Goal: Task Accomplishment & Management: Manage account settings

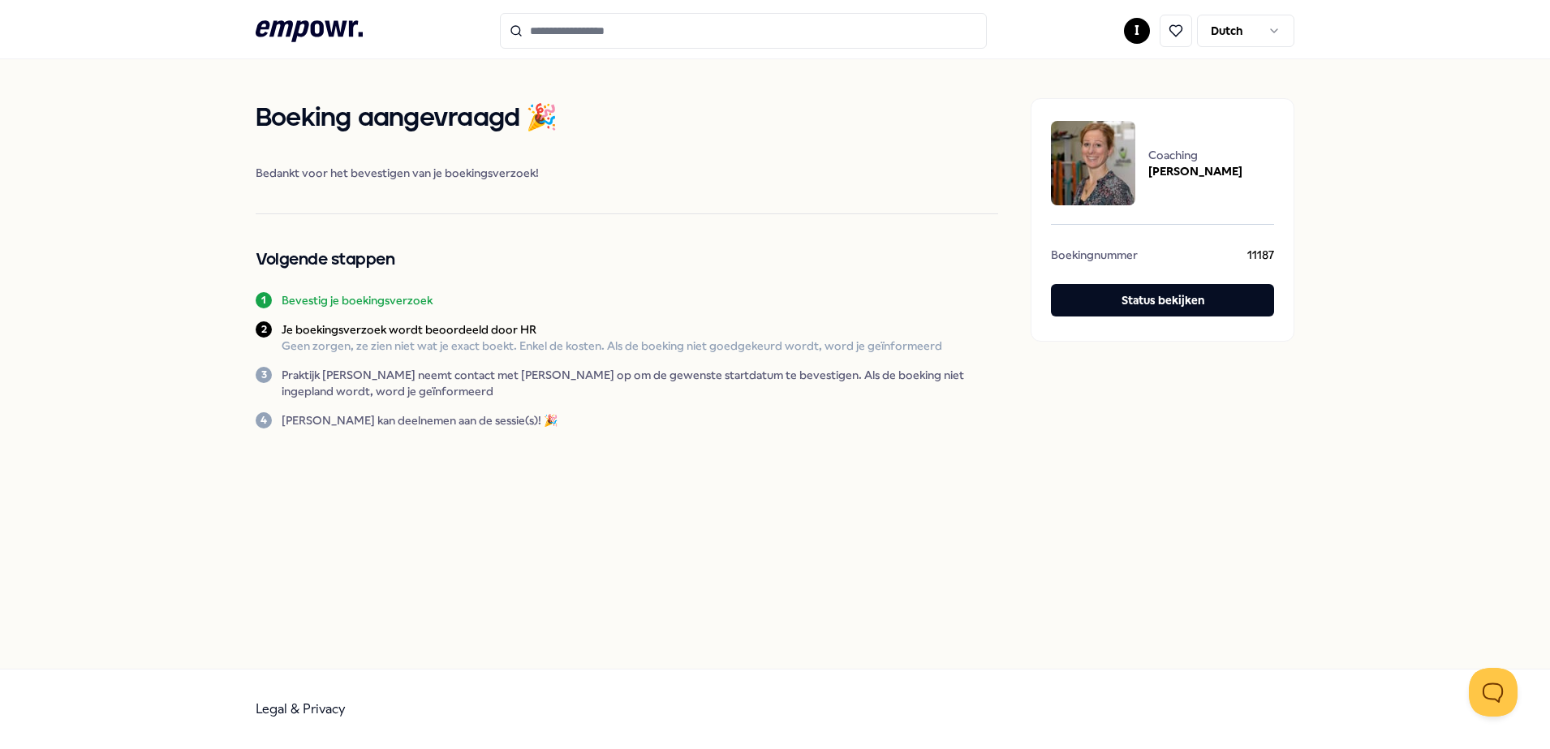
click at [638, 28] on input "Search for products, categories or subcategories" at bounding box center [743, 31] width 487 height 36
click at [1133, 28] on html ".empowr-logo_svg__cls-1{fill:#03032f} I Dutch Boeking aangevraagd 🎉 Bedankt voo…" at bounding box center [775, 374] width 1550 height 749
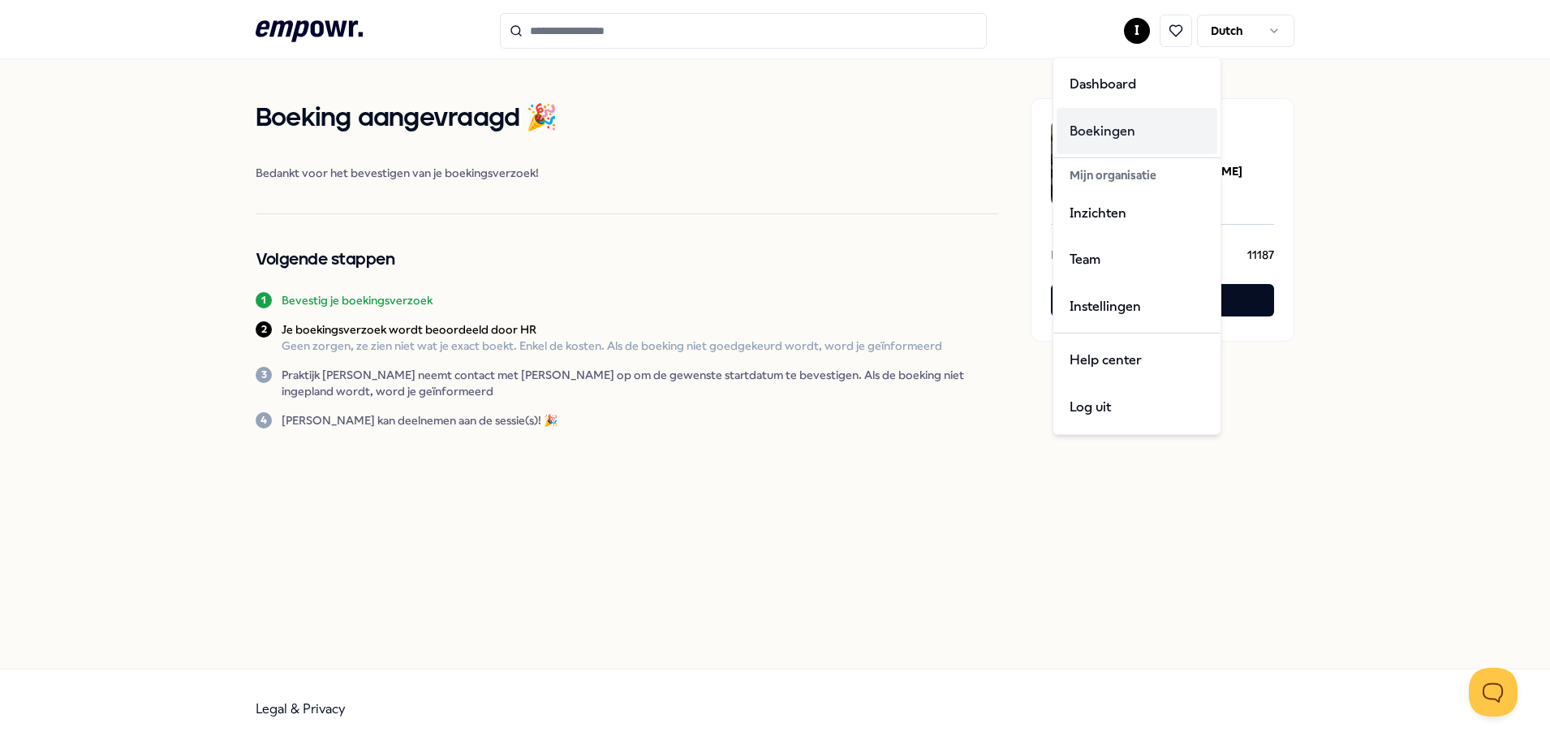
click at [1107, 131] on div "Boekingen" at bounding box center [1137, 131] width 161 height 47
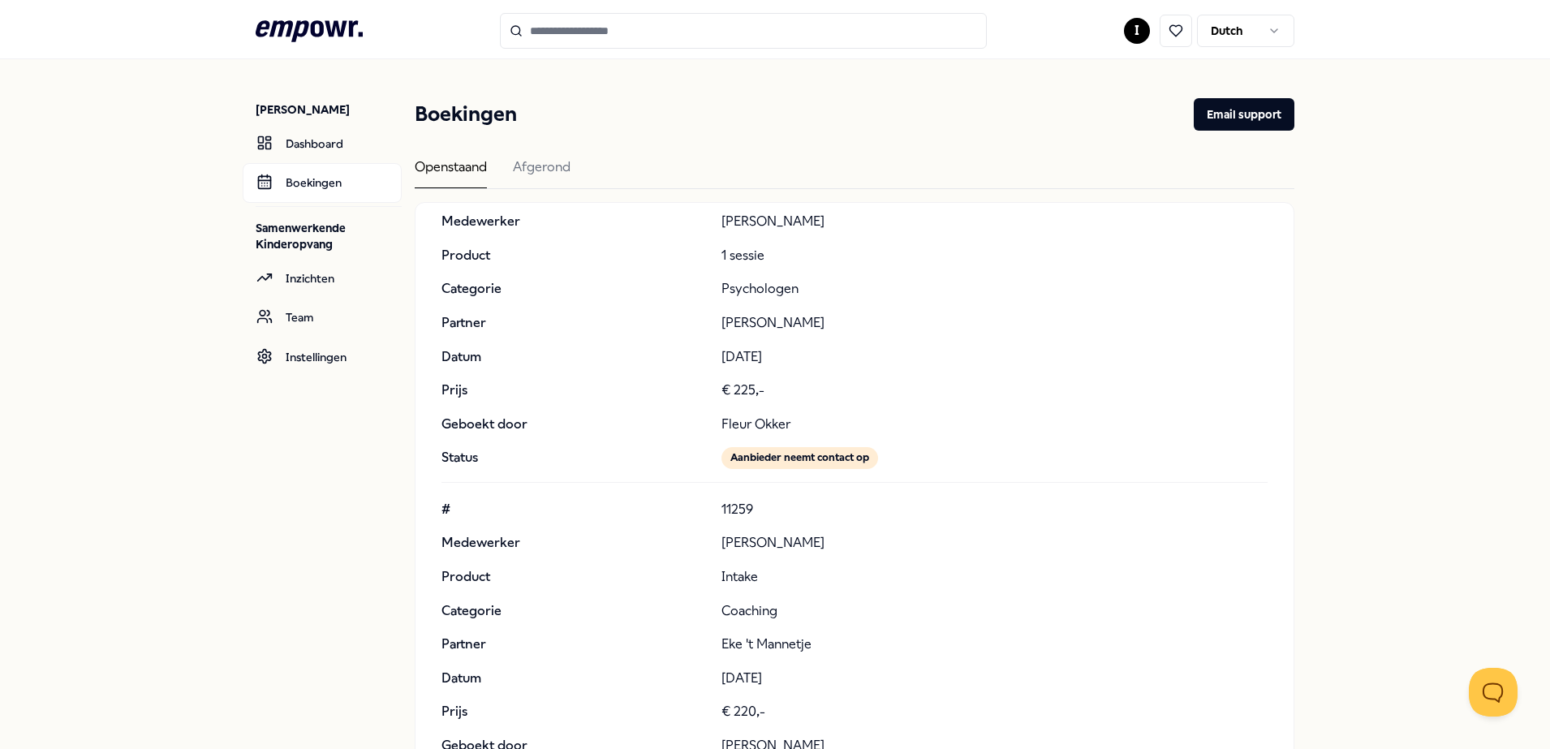
scroll to position [203, 0]
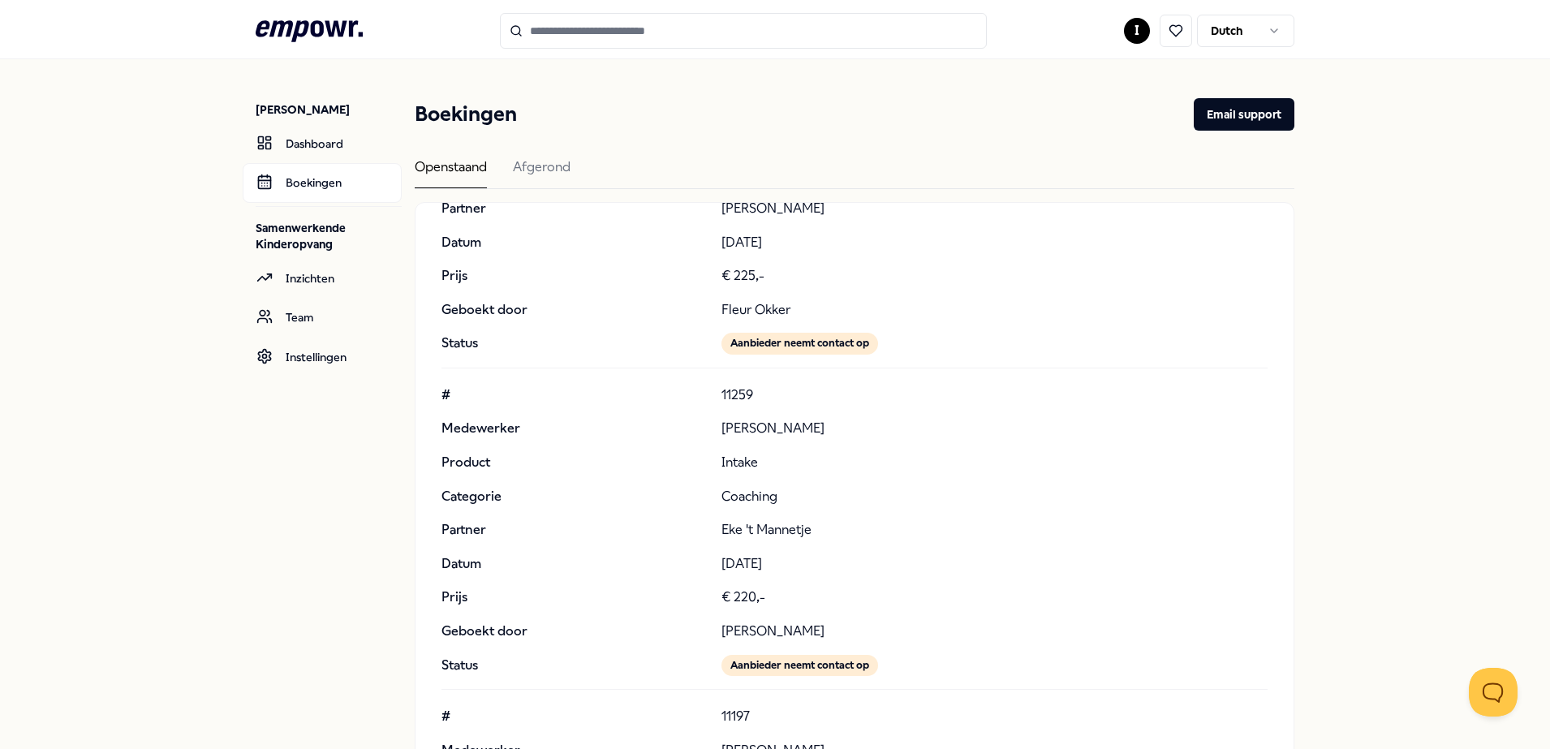
click at [947, 493] on p "Coaching" at bounding box center [995, 496] width 546 height 21
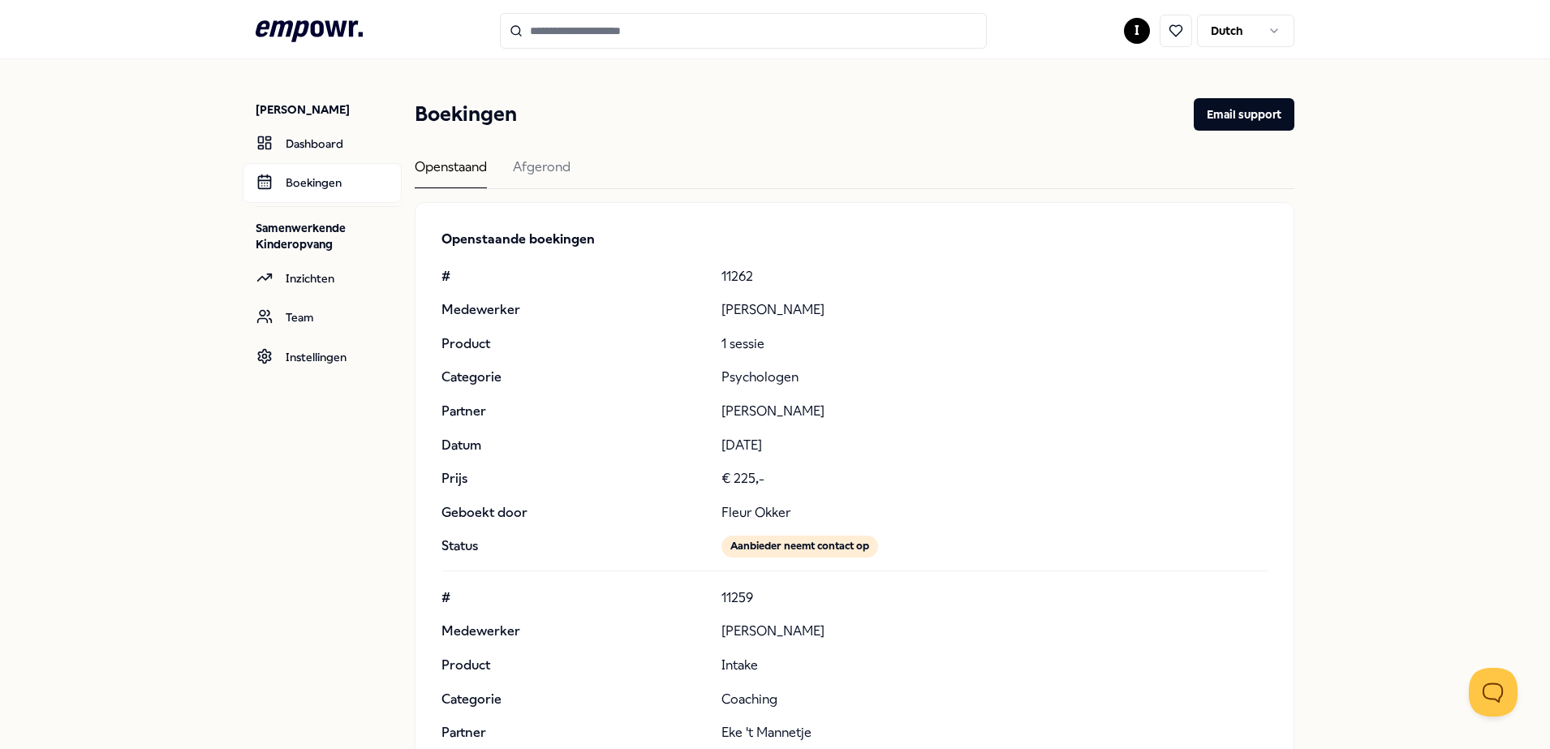
click at [589, 18] on input "Search for products, categories or subcategories" at bounding box center [743, 31] width 487 height 36
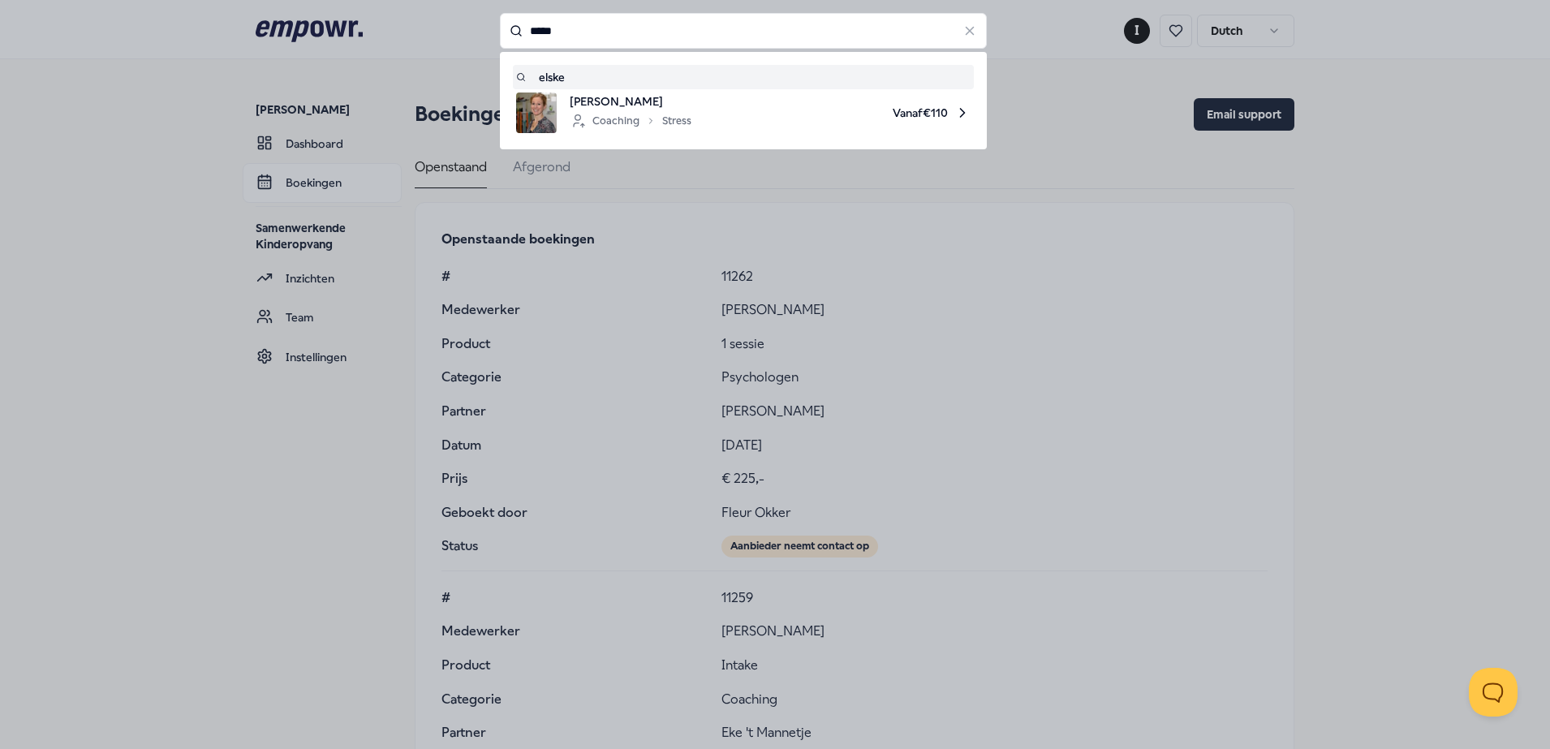
type input "*****"
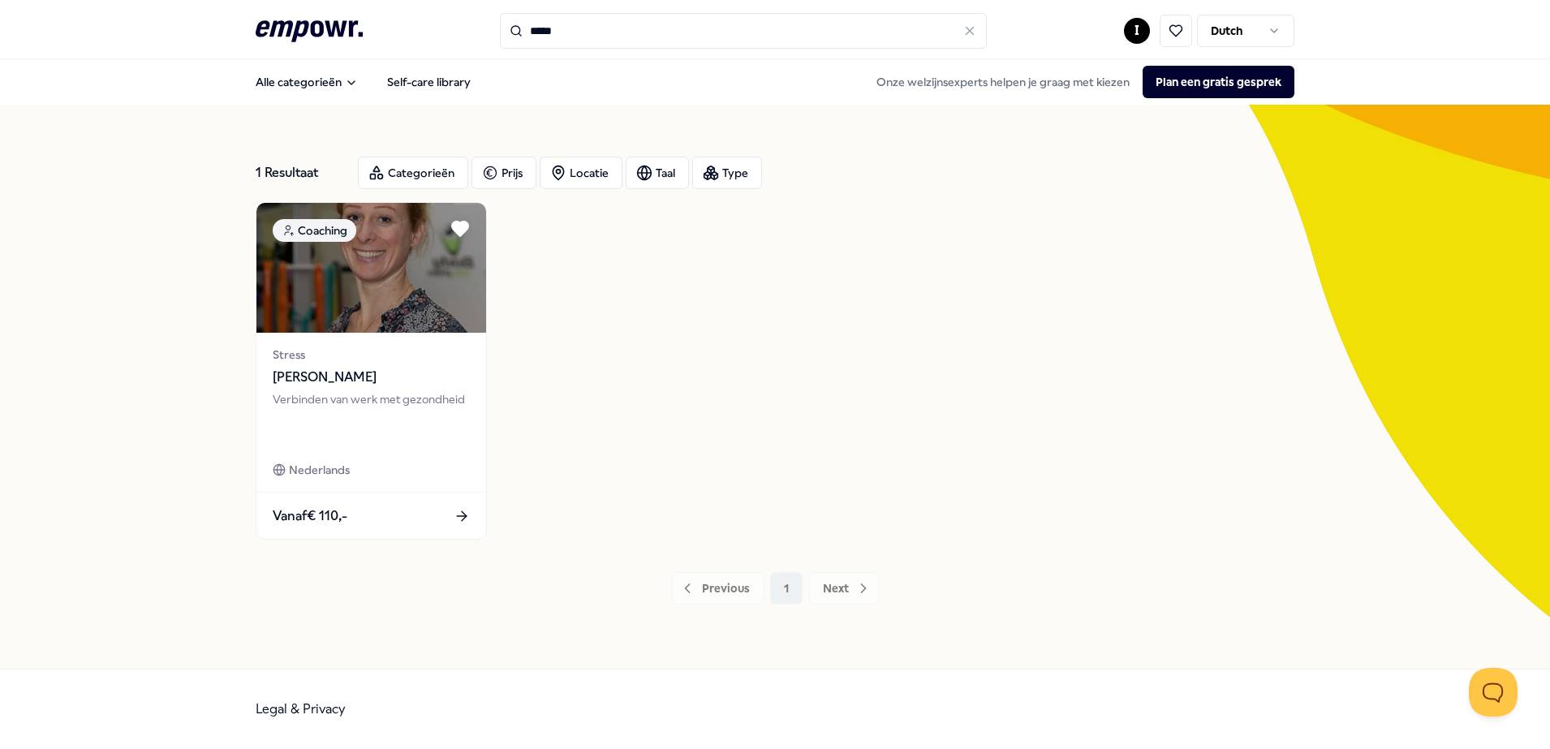
click at [1136, 29] on html ".empowr-logo_svg__cls-1{fill:#03032f} ***** I Dutch Alle categorieën Self-care …" at bounding box center [775, 374] width 1550 height 749
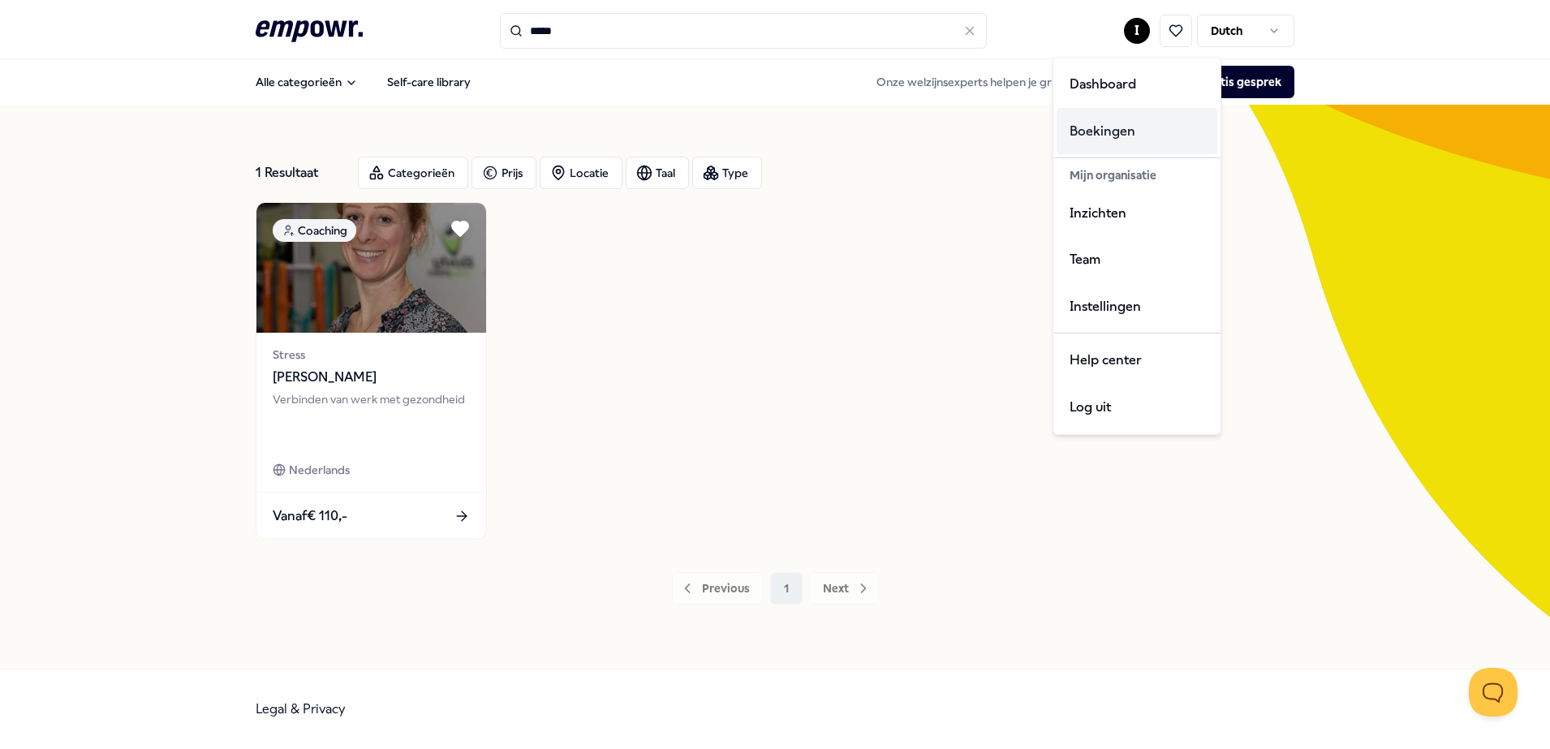
click at [1105, 137] on div "Boekingen" at bounding box center [1137, 131] width 161 height 47
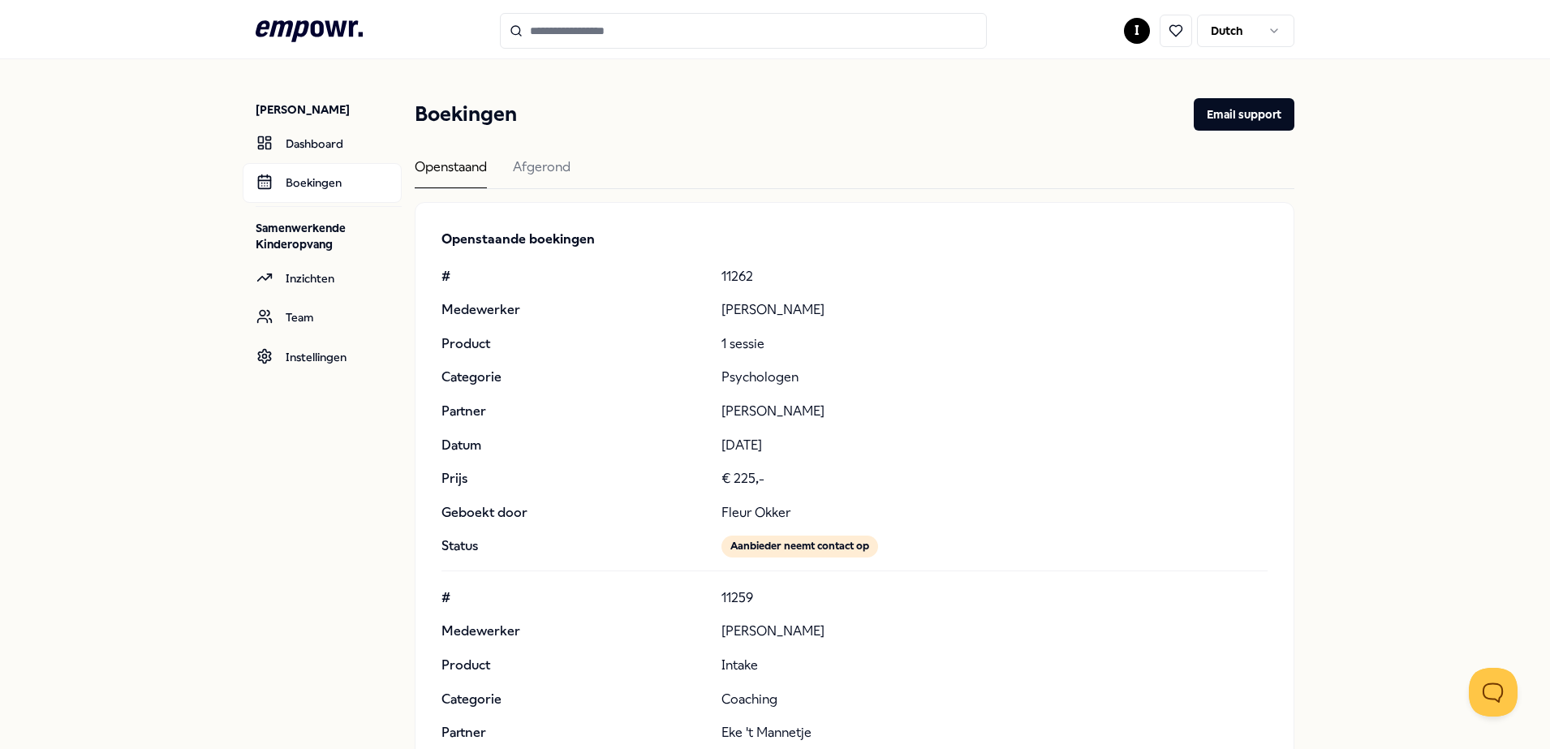
click at [492, 165] on div "Openstaand Afgerond" at bounding box center [855, 173] width 880 height 32
click at [521, 165] on div "Afgerond" at bounding box center [542, 173] width 58 height 32
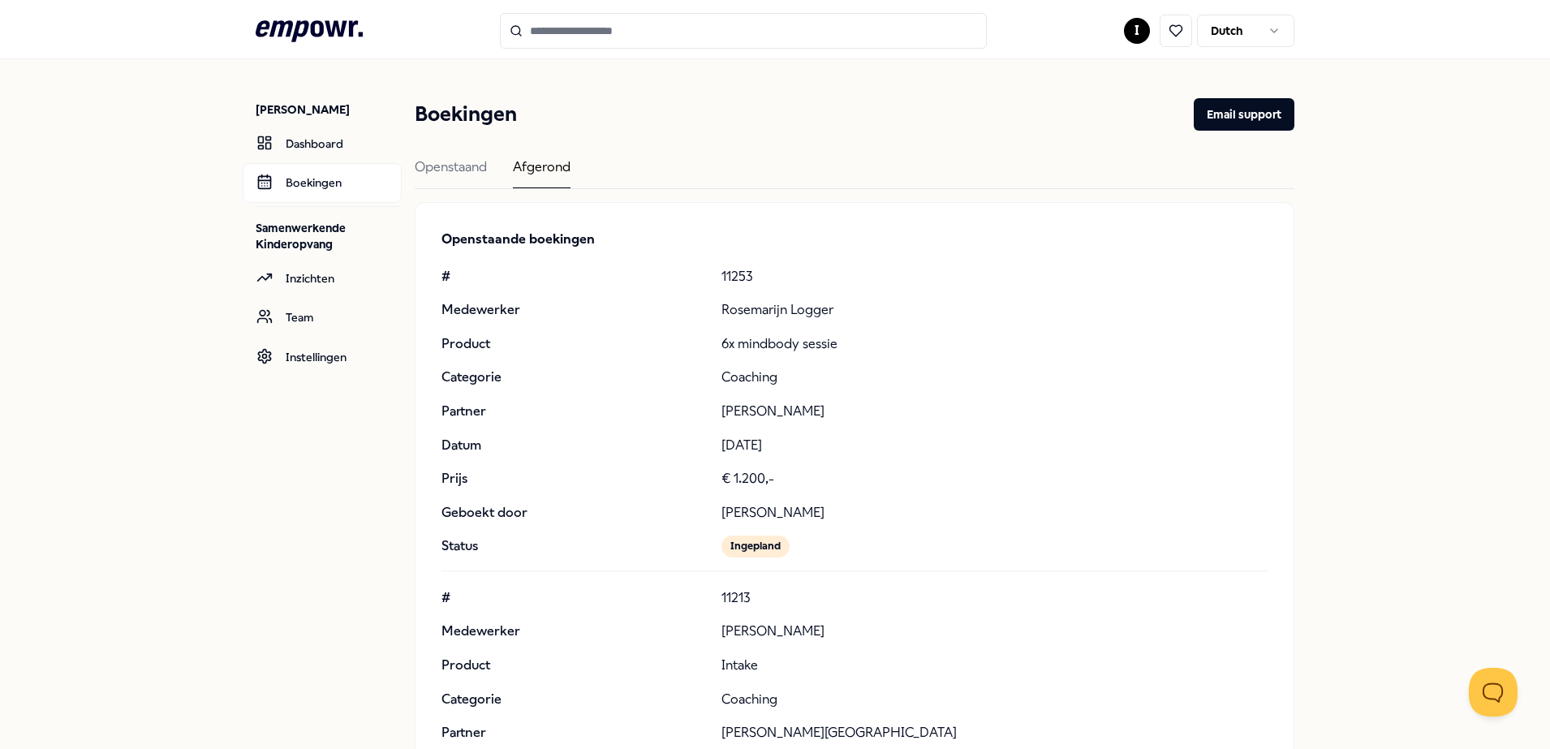
scroll to position [61008, 0]
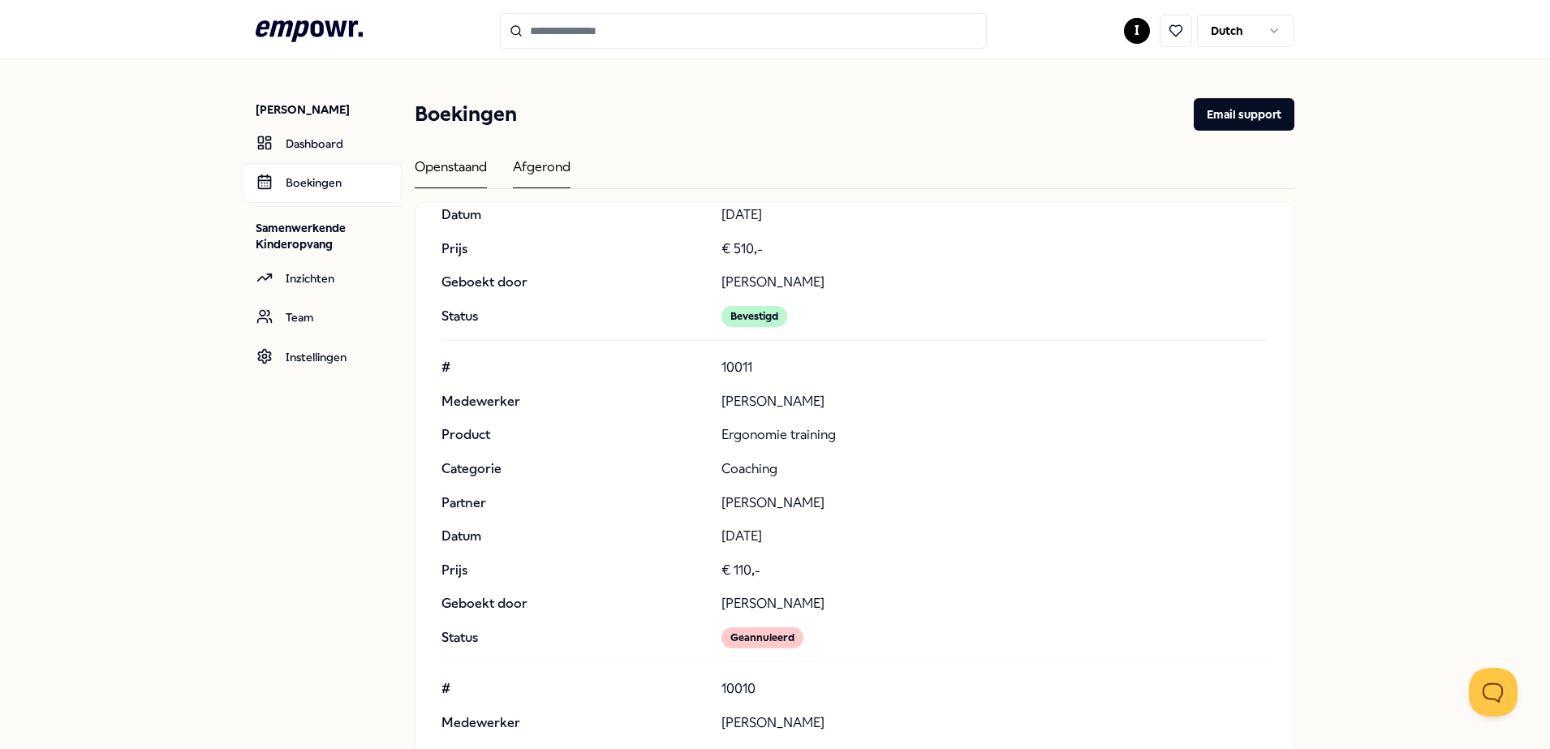
click at [417, 168] on div "Openstaand" at bounding box center [451, 173] width 72 height 32
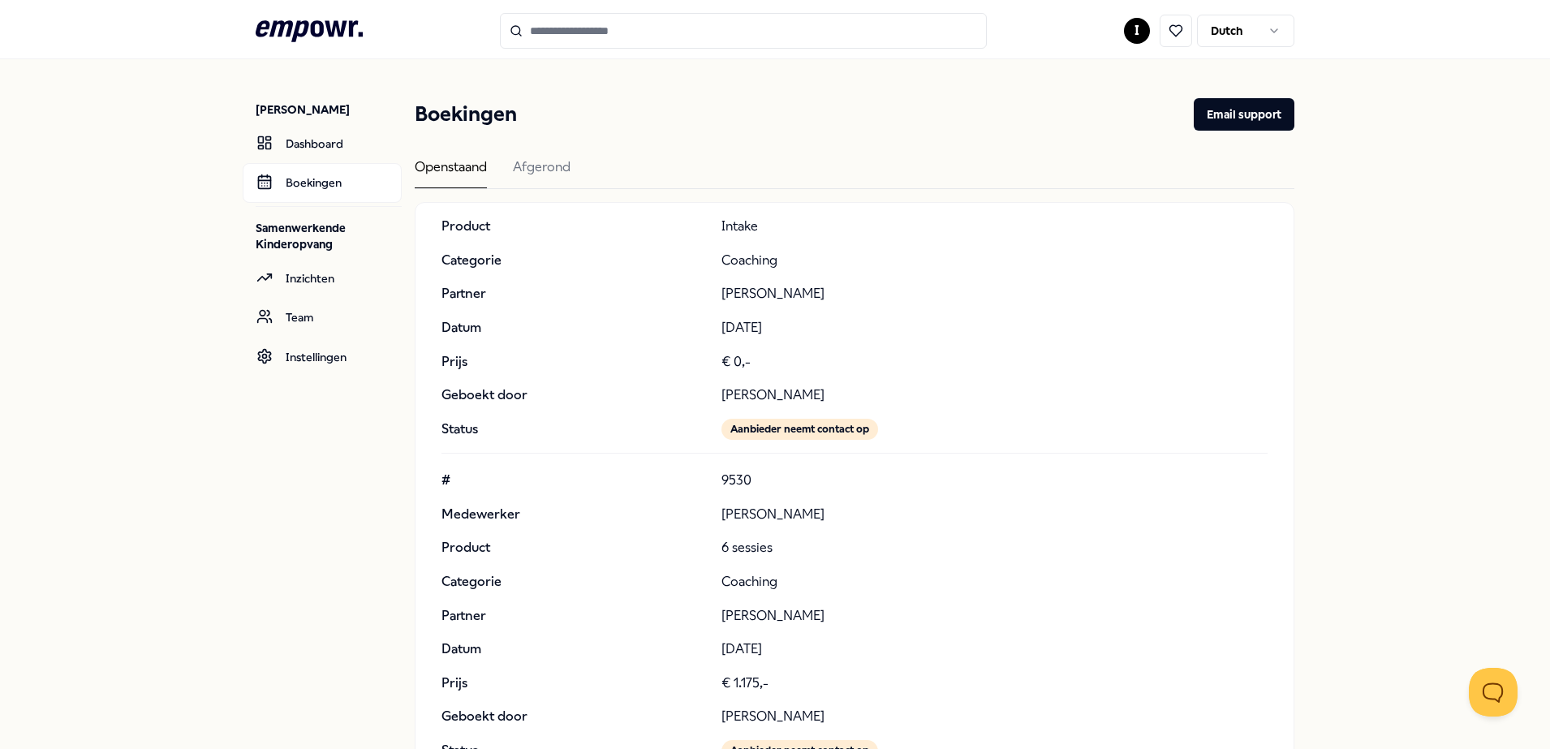
scroll to position [873, 0]
